Goal: Information Seeking & Learning: Learn about a topic

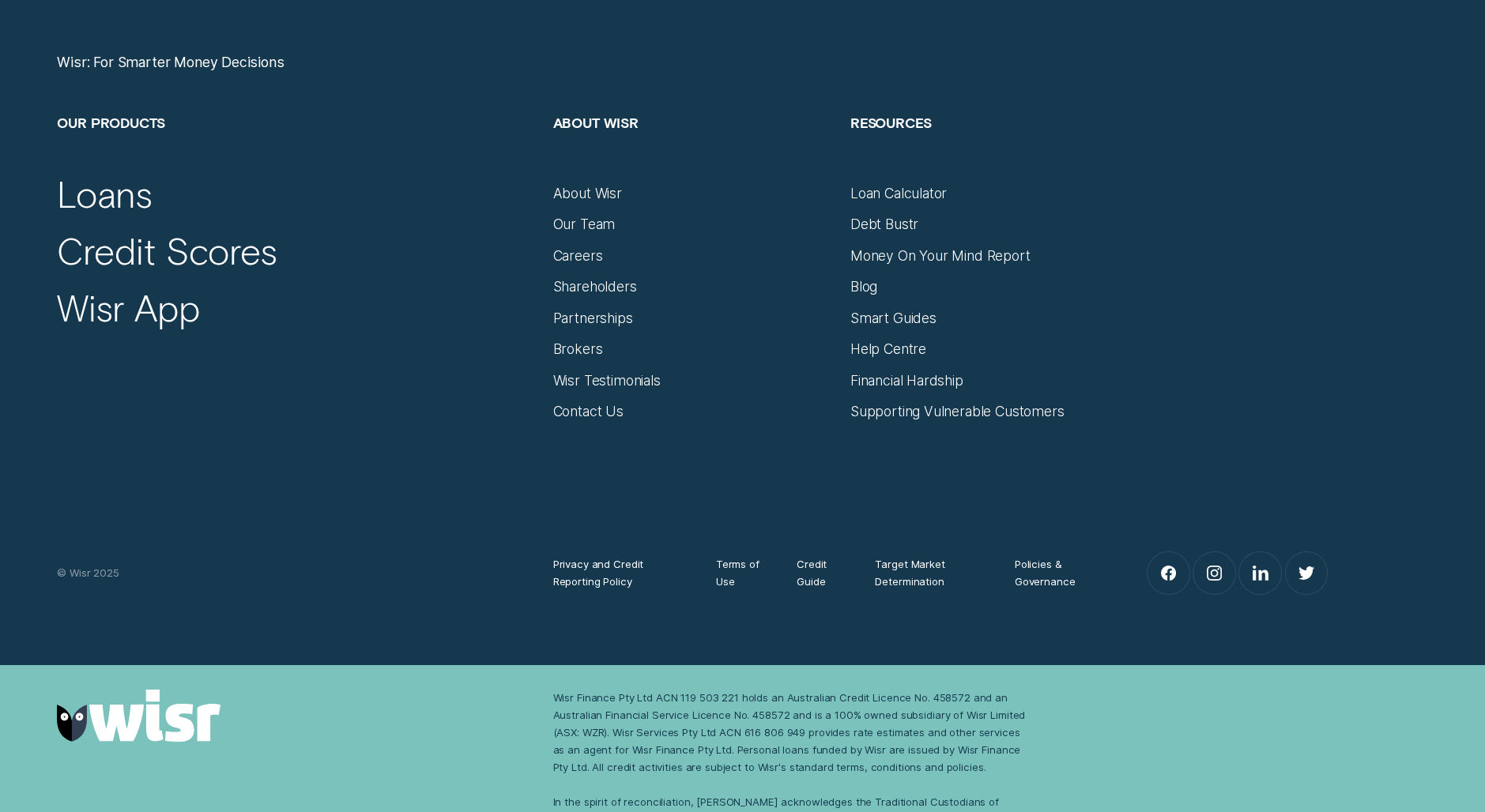
scroll to position [6768, 0]
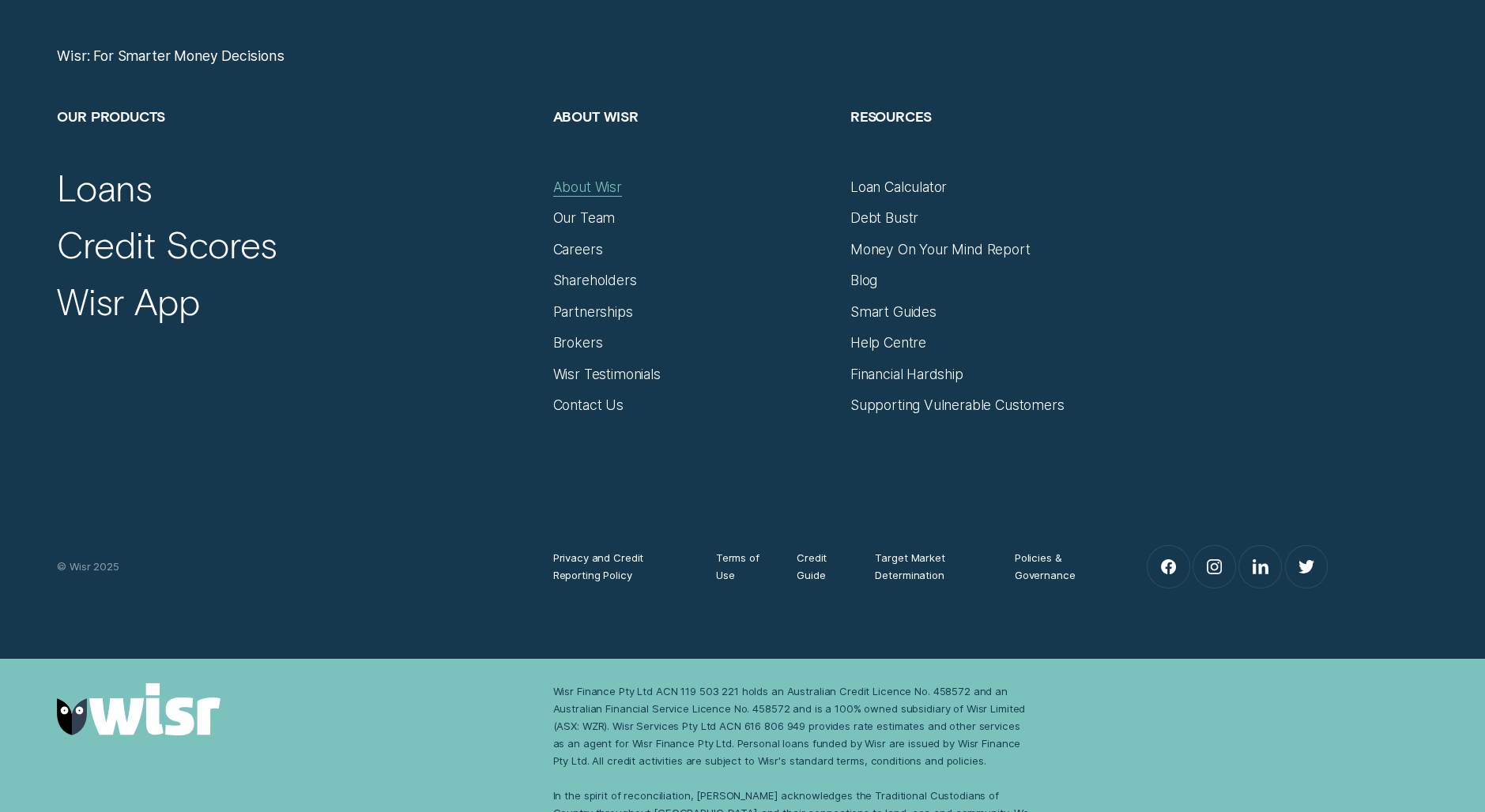
click at [598, 189] on div "About Wisr" at bounding box center [587, 187] width 69 height 17
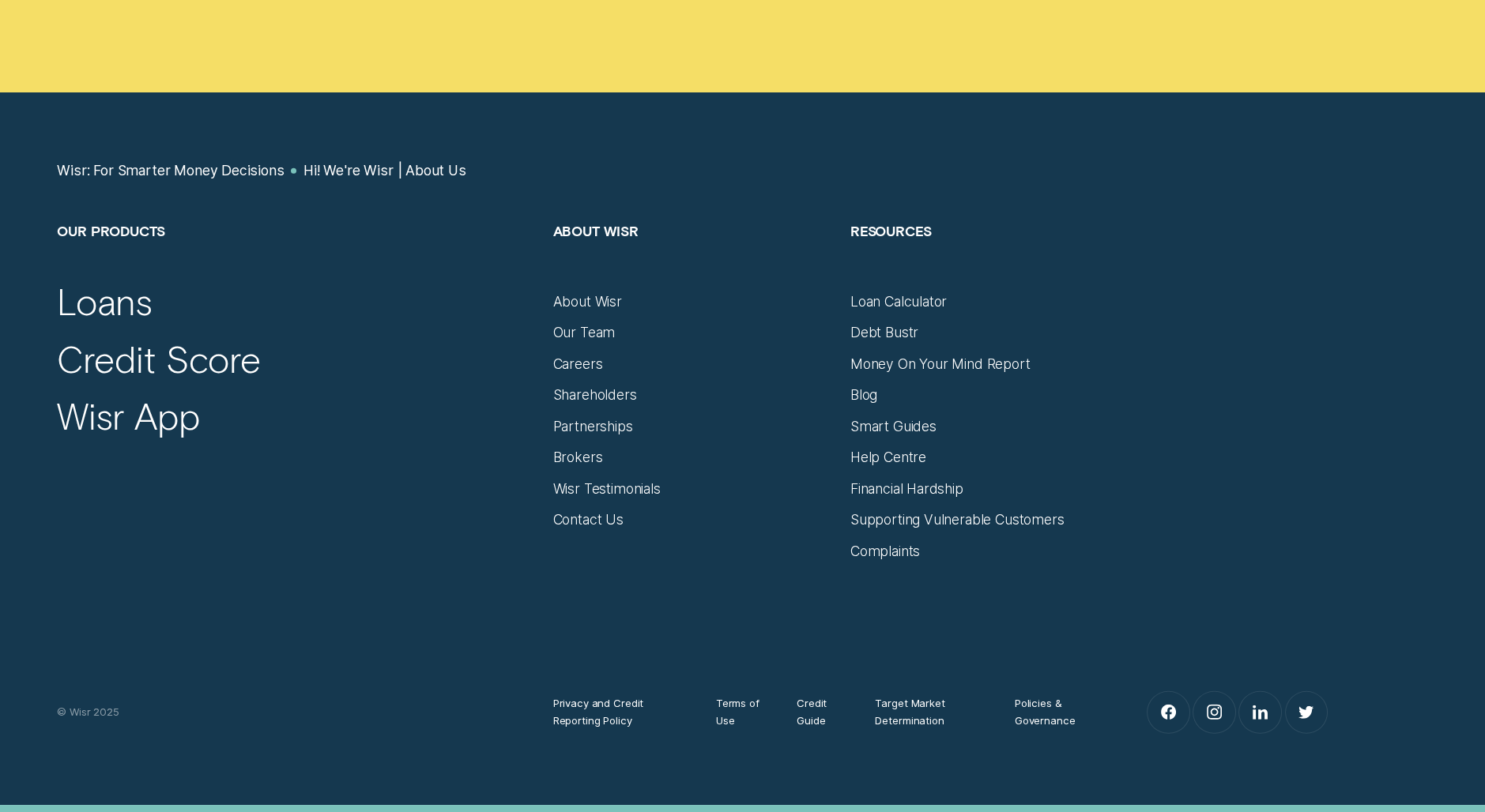
scroll to position [10414, 0]
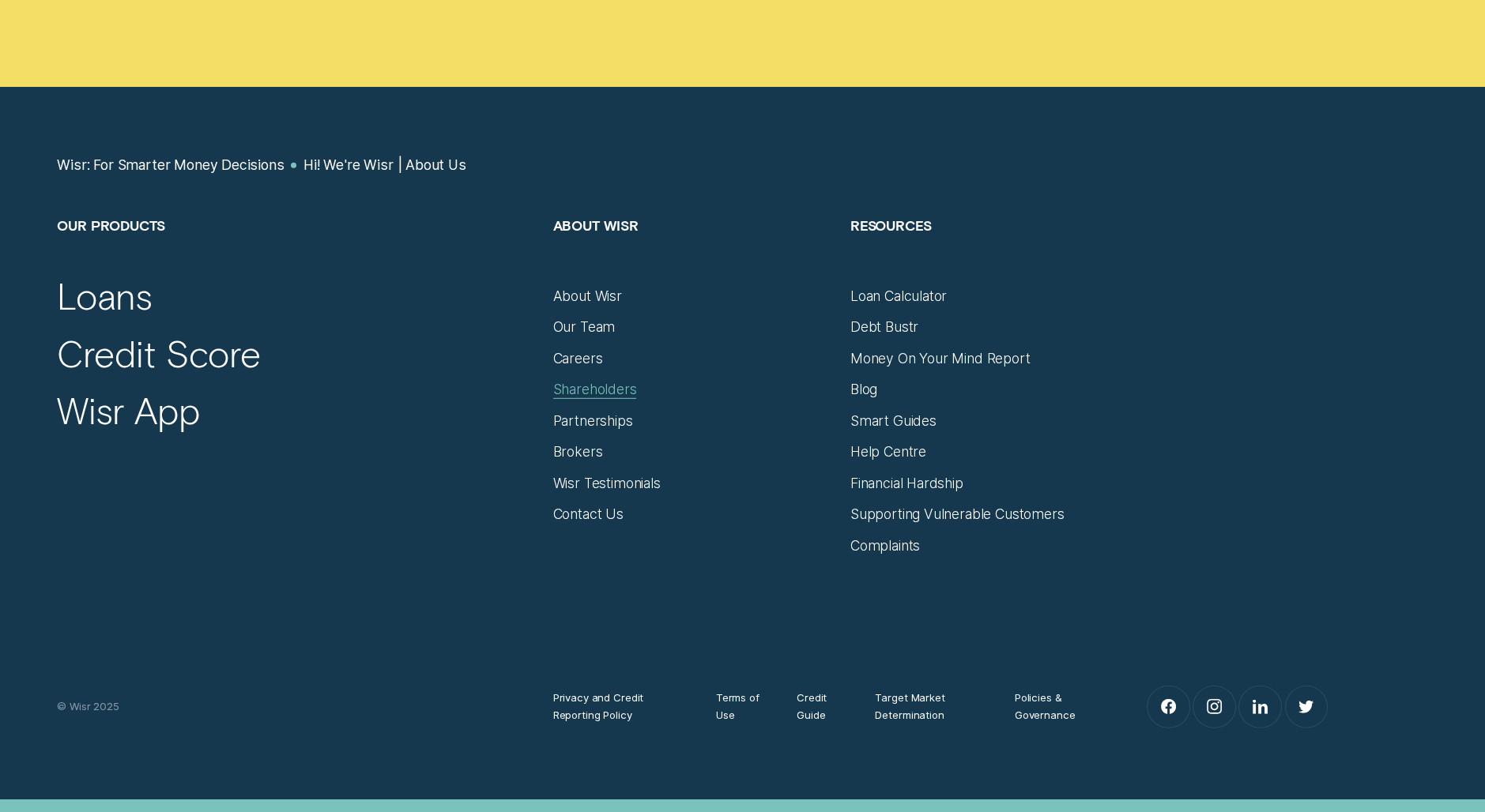
click at [606, 380] on div "Shareholders" at bounding box center [595, 389] width 83 height 17
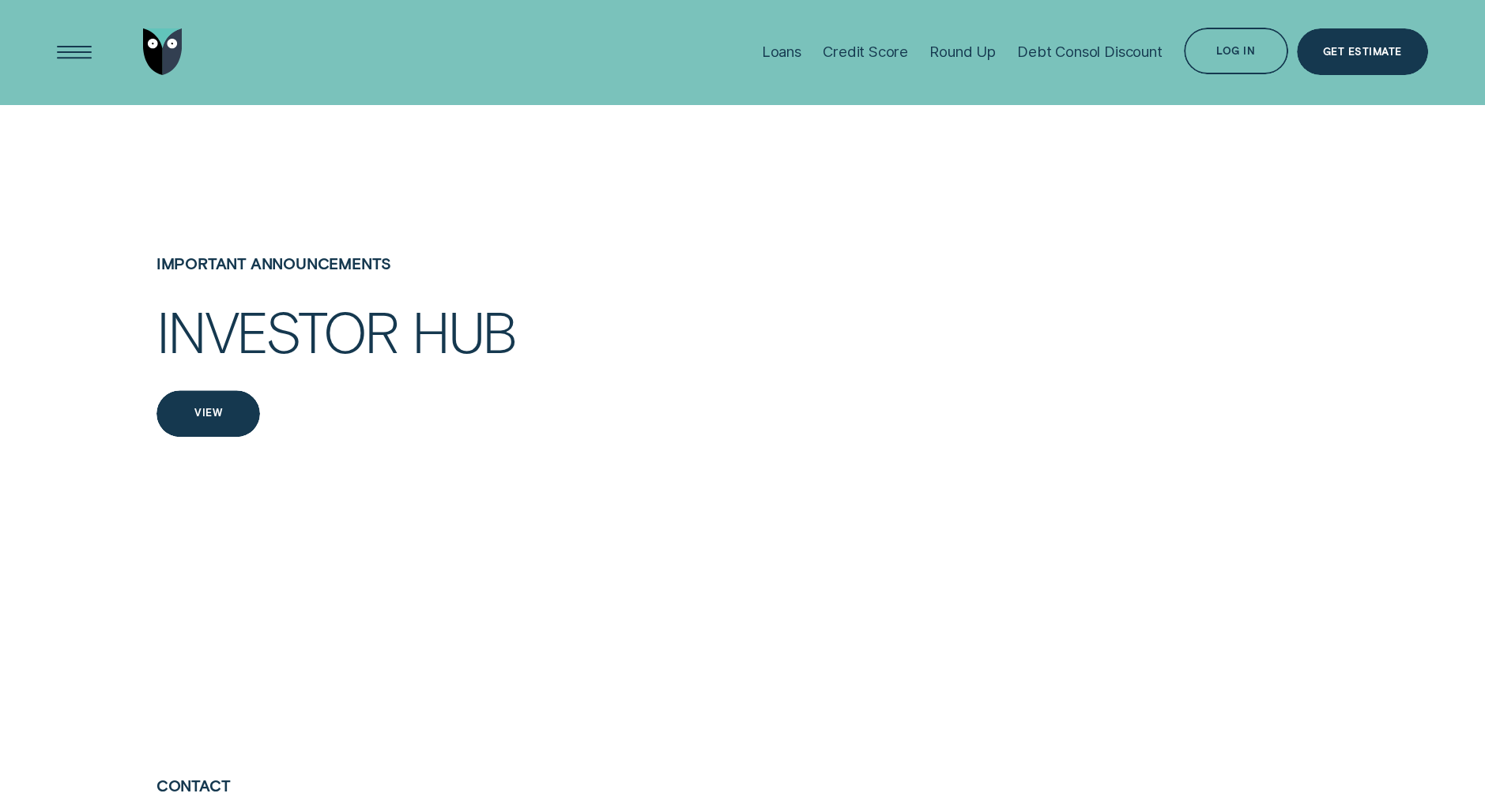
scroll to position [3064, 0]
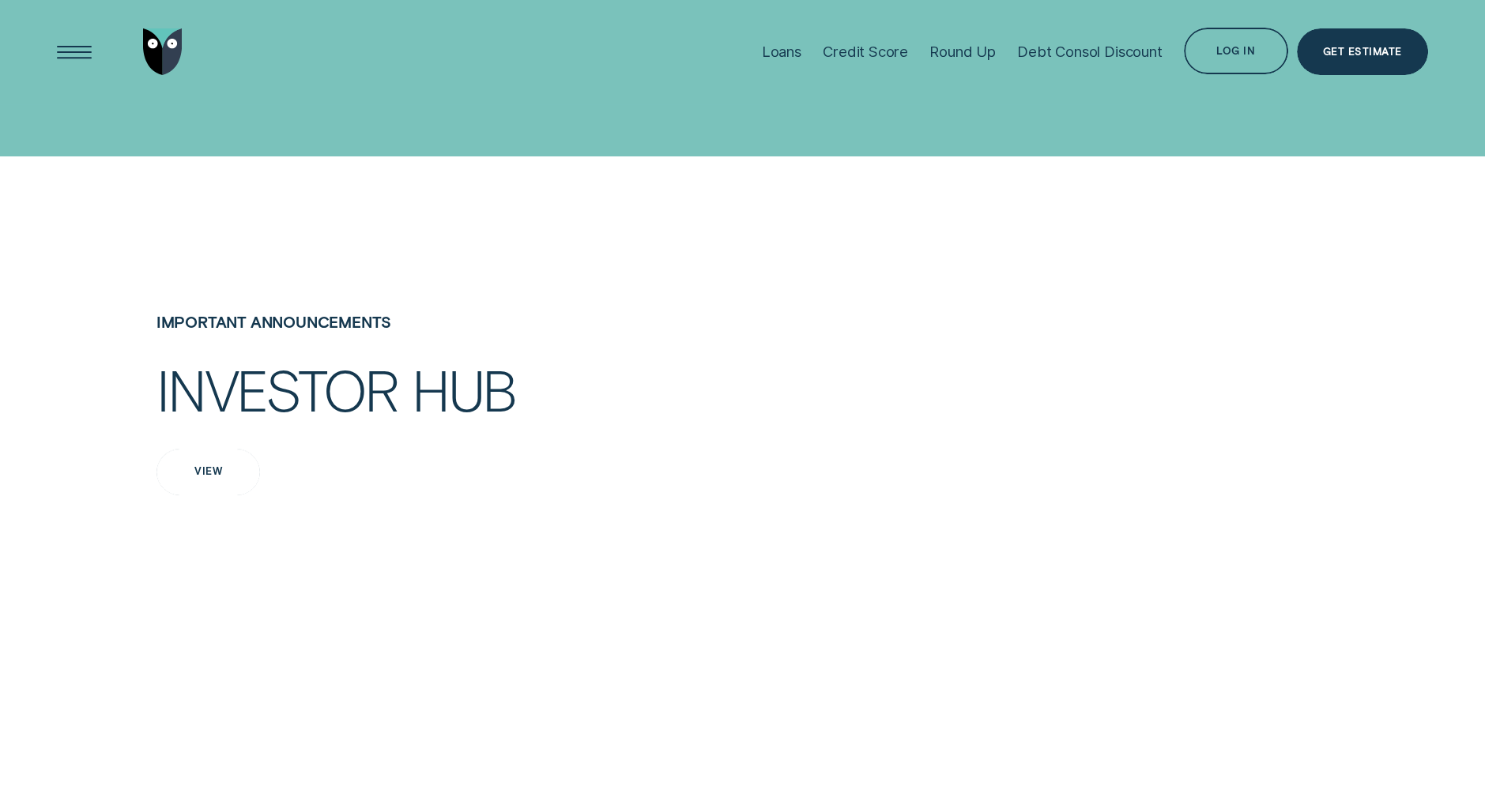
click at [211, 475] on div "View" at bounding box center [208, 471] width 27 height 9
